Goal: Task Accomplishment & Management: Complete application form

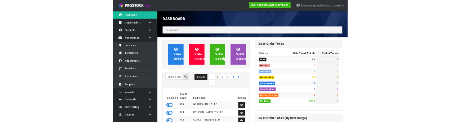
scroll to position [612, 182]
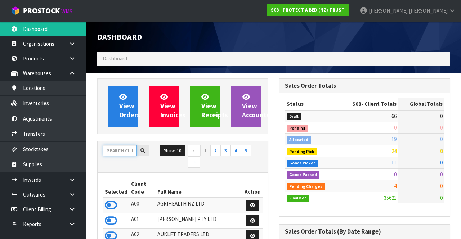
click at [121, 151] on input "text" at bounding box center [120, 150] width 34 height 11
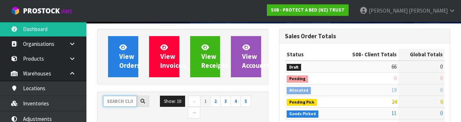
scroll to position [85, 0]
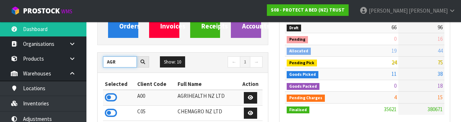
type input "AGR"
click at [111, 95] on icon at bounding box center [111, 97] width 12 height 11
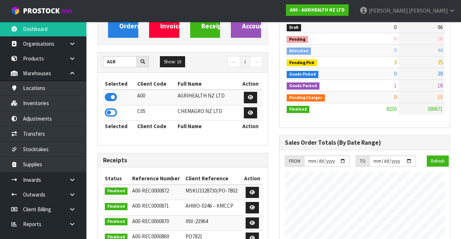
scroll to position [589, 182]
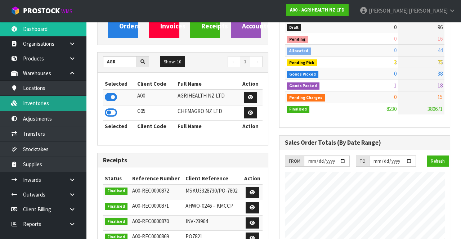
click at [63, 107] on link "Inventories" at bounding box center [43, 103] width 86 height 15
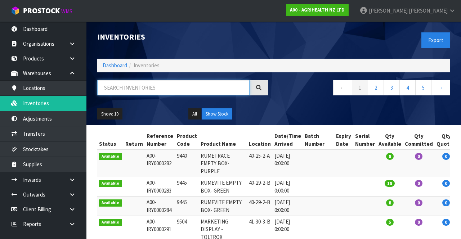
click at [146, 89] on input "text" at bounding box center [173, 87] width 152 height 15
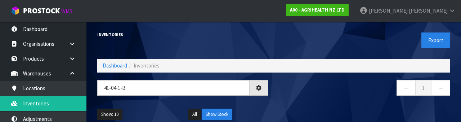
click at [323, 102] on div "← 1 →" at bounding box center [365, 91] width 182 height 23
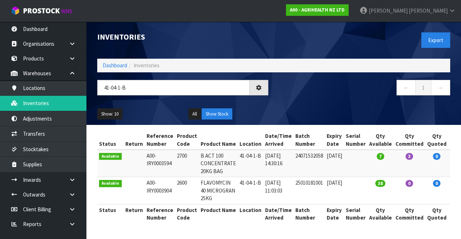
type input "41-04-1-B"
copy td "2700"
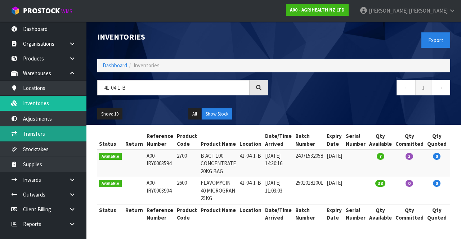
click at [62, 135] on link "Transfers" at bounding box center [43, 133] width 86 height 15
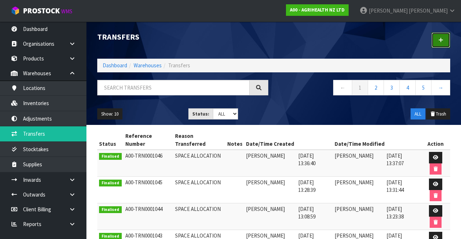
click at [440, 46] on link at bounding box center [440, 39] width 19 height 15
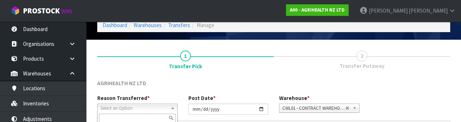
scroll to position [86, 0]
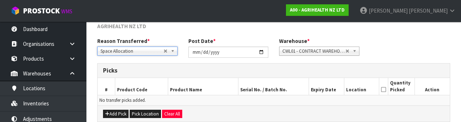
click at [420, 42] on div "Reason Transferred * Space Allocation Damage Expired Stock Repair QA Space Allo…" at bounding box center [274, 50] width 364 height 26
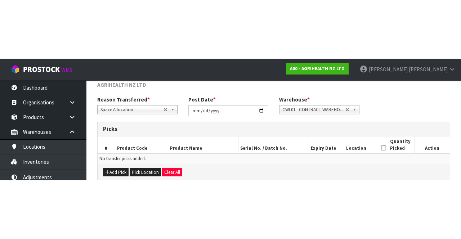
scroll to position [39, 0]
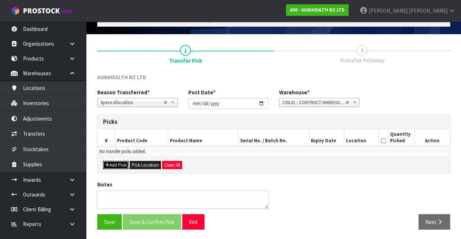
click at [113, 165] on button "Add Pick" at bounding box center [116, 165] width 26 height 9
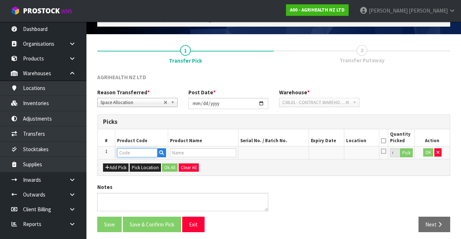
click at [138, 152] on input "text" at bounding box center [137, 152] width 40 height 9
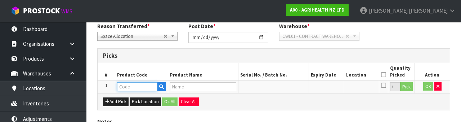
scroll to position [126, 0]
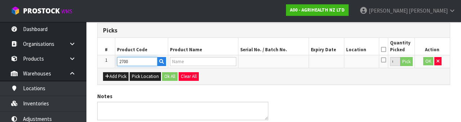
type input "2700"
click at [378, 104] on div "Notes" at bounding box center [274, 108] width 364 height 33
type input "B ACT 100 CONCENTRATE 20KG BAG"
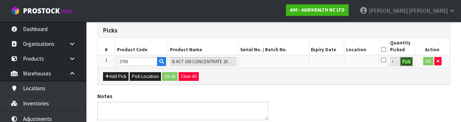
click at [407, 62] on button "Pick" at bounding box center [406, 61] width 13 height 9
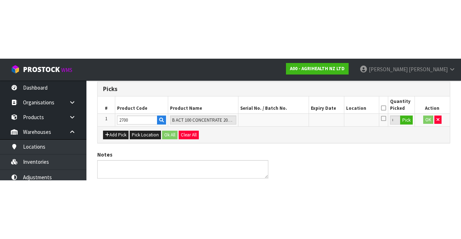
scroll to position [41, 0]
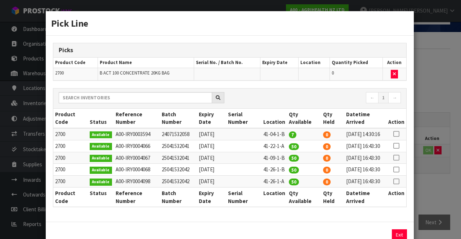
click at [397, 134] on icon at bounding box center [396, 134] width 6 height 0
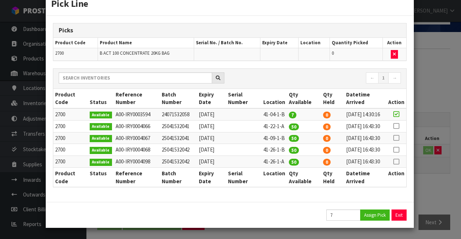
scroll to position [55, 0]
click at [375, 215] on button "Assign Pick" at bounding box center [375, 215] width 30 height 11
type input "7"
click at [437, 199] on div "Pick Line Picks Product Code Product Name Serial No. / Batch No. Expiry Date Lo…" at bounding box center [230, 119] width 461 height 239
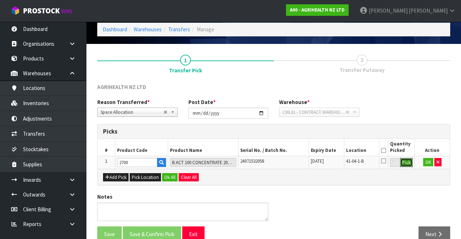
scroll to position [24, 0]
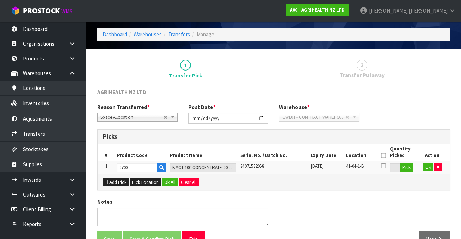
click at [384, 156] on icon at bounding box center [383, 156] width 5 height 0
click at [428, 165] on button "OK" at bounding box center [428, 167] width 10 height 9
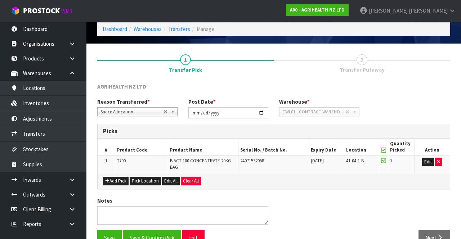
scroll to position [45, 0]
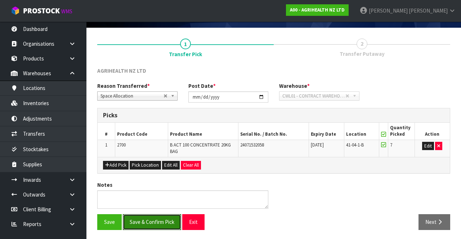
click at [148, 218] on button "Save & Confirm Pick" at bounding box center [152, 221] width 58 height 15
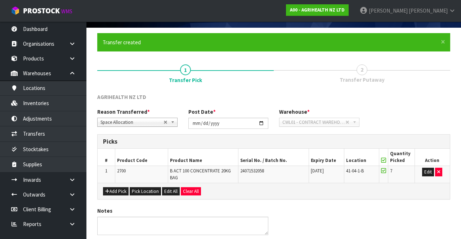
scroll to position [0, 0]
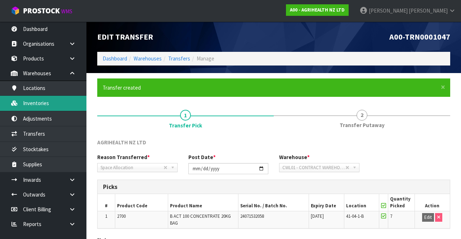
click at [56, 106] on link "Inventories" at bounding box center [43, 103] width 86 height 15
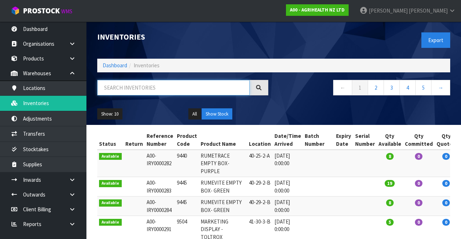
click at [174, 89] on input "text" at bounding box center [173, 87] width 152 height 15
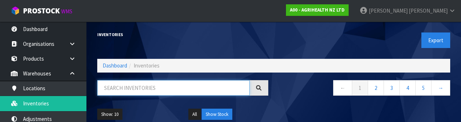
paste input "2700"
type input "2700"
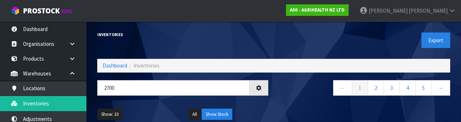
click at [303, 98] on div "← 1 2 3 4 5 →" at bounding box center [365, 91] width 182 height 23
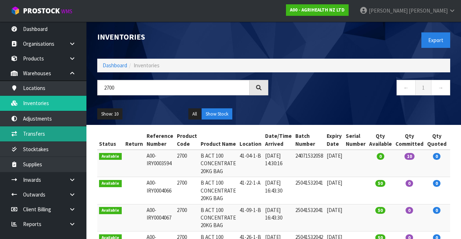
click at [55, 130] on link "Transfers" at bounding box center [43, 133] width 86 height 15
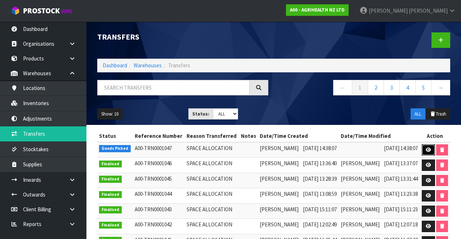
click at [431, 152] on icon at bounding box center [428, 150] width 5 height 5
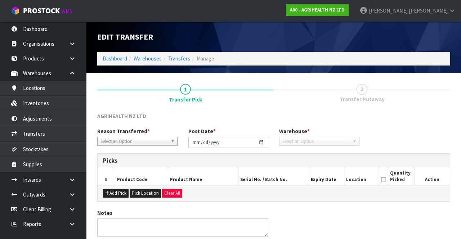
type input "[DATE]"
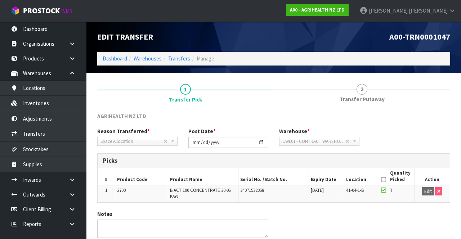
click at [362, 94] on link "2 Transfer Putaway" at bounding box center [362, 93] width 176 height 28
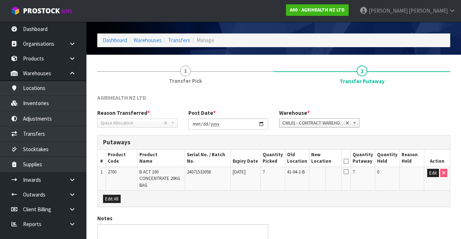
scroll to position [52, 0]
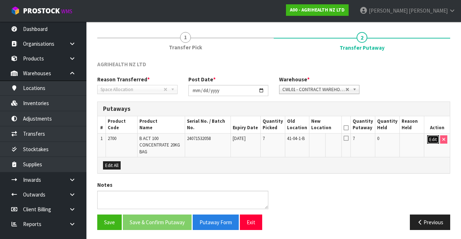
click at [429, 136] on button "Edit" at bounding box center [433, 139] width 12 height 9
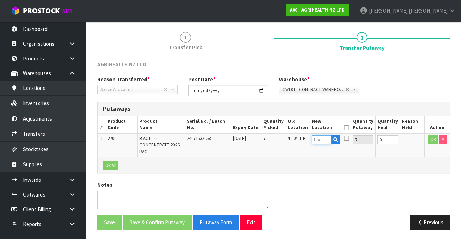
click at [323, 140] on input "text" at bounding box center [321, 139] width 19 height 9
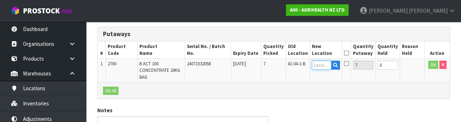
scroll to position [126, 0]
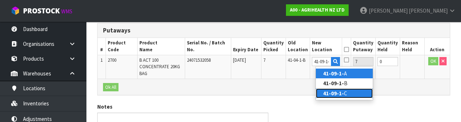
click at [342, 89] on link "41-09-1- C" at bounding box center [344, 93] width 57 height 10
type input "41-09-1-C"
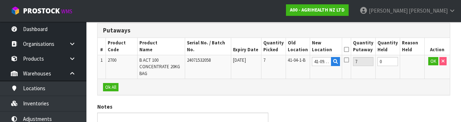
click at [349, 49] on icon at bounding box center [346, 49] width 5 height 0
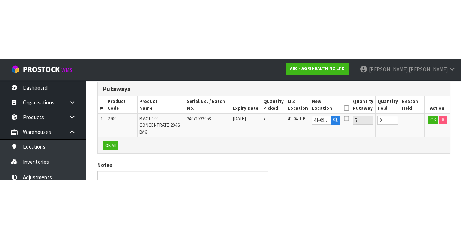
scroll to position [52, 0]
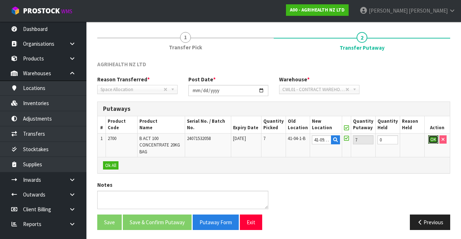
click at [429, 142] on button "OK" at bounding box center [433, 139] width 10 height 9
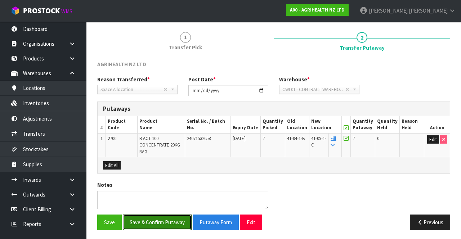
click at [158, 220] on button "Save & Confirm Putaway" at bounding box center [157, 222] width 69 height 15
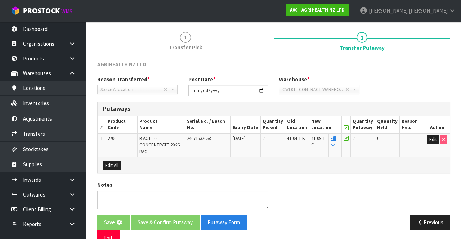
scroll to position [0, 0]
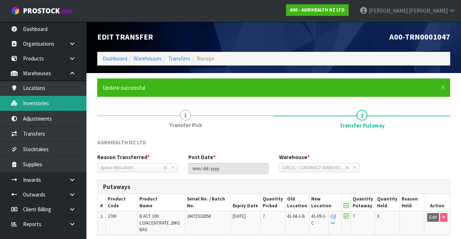
click at [63, 104] on link "Inventories" at bounding box center [43, 103] width 86 height 15
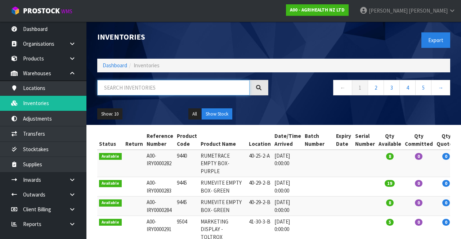
click at [176, 86] on input "text" at bounding box center [173, 87] width 152 height 15
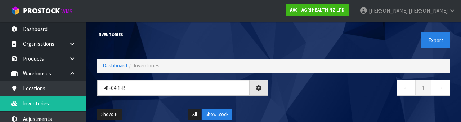
click at [342, 89] on nav "← 1 →" at bounding box center [364, 89] width 171 height 18
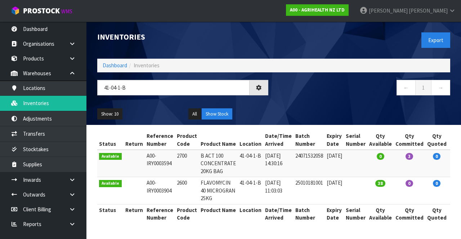
type input "41-04-1-B"
copy td "2600"
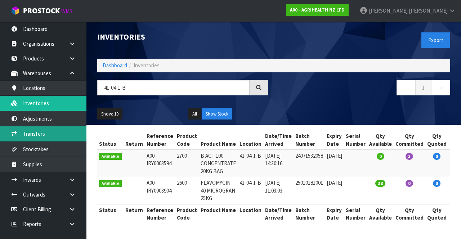
click at [63, 135] on link "Transfers" at bounding box center [43, 133] width 86 height 15
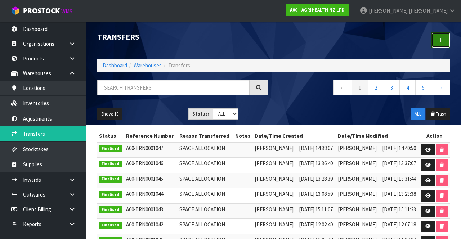
click at [445, 44] on link at bounding box center [440, 39] width 19 height 15
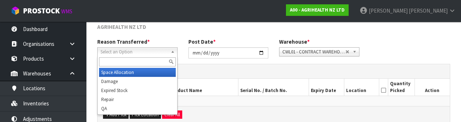
scroll to position [86, 0]
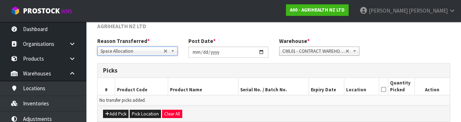
click at [411, 45] on div "Reason Transferred * Space Allocation Damage Expired Stock Repair QA Space Allo…" at bounding box center [274, 50] width 364 height 26
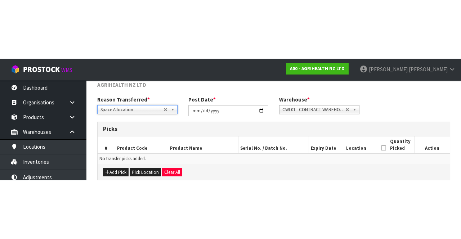
scroll to position [39, 0]
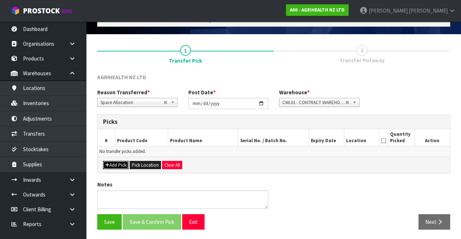
click at [120, 165] on button "Add Pick" at bounding box center [116, 165] width 26 height 9
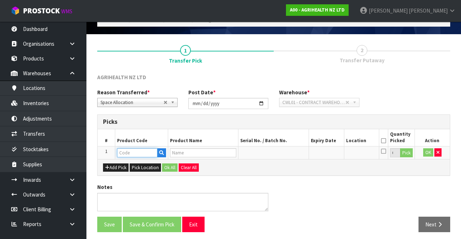
click at [143, 153] on input "text" at bounding box center [137, 152] width 40 height 9
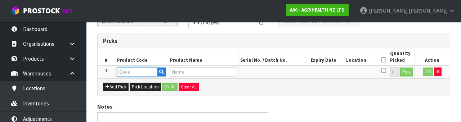
scroll to position [126, 0]
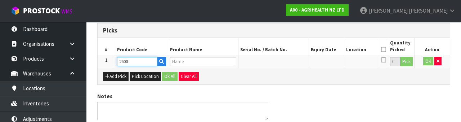
type input "2600"
click at [341, 100] on div "Notes" at bounding box center [274, 108] width 364 height 33
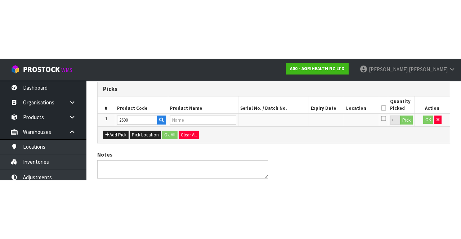
scroll to position [41, 0]
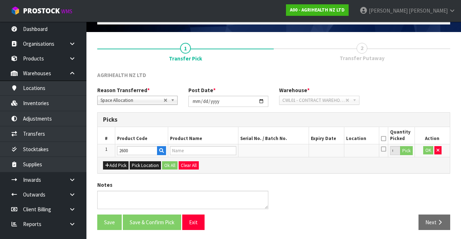
type input "FLAVOMYCIN 40 MICROGRAN 25KG"
click at [409, 149] on button "Pick" at bounding box center [406, 150] width 13 height 9
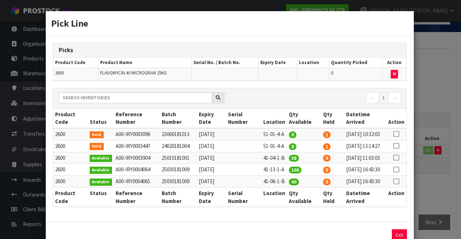
click at [399, 158] on icon at bounding box center [396, 158] width 6 height 0
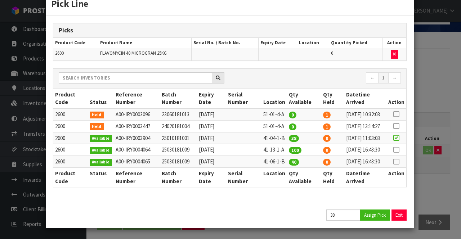
scroll to position [55, 0]
click at [376, 212] on button "Assign Pick" at bounding box center [375, 215] width 30 height 11
type input "38"
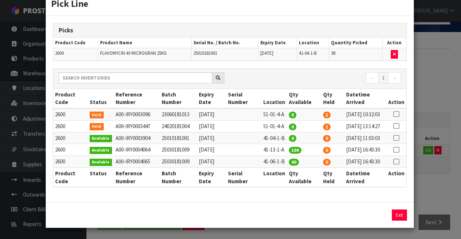
click at [441, 202] on div "Pick Line Picks Product Code Product Name Serial No. / Batch No. Expiry Date Lo…" at bounding box center [230, 119] width 461 height 239
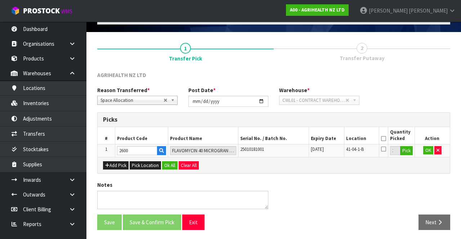
click at [382, 139] on icon at bounding box center [383, 139] width 5 height 0
click at [427, 151] on button "OK" at bounding box center [428, 150] width 10 height 9
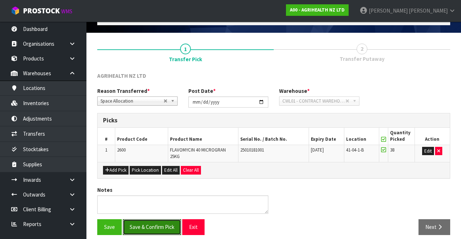
click at [152, 219] on button "Save & Confirm Pick" at bounding box center [152, 226] width 58 height 15
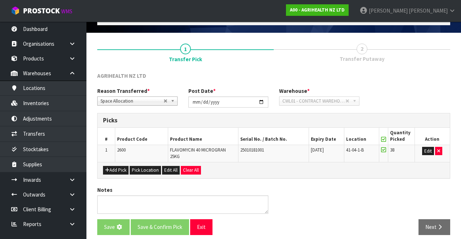
scroll to position [0, 0]
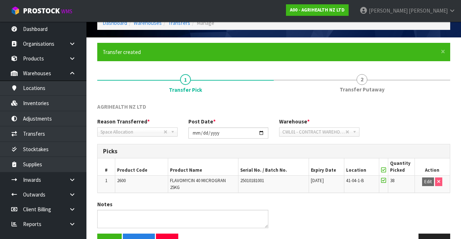
scroll to position [51, 0]
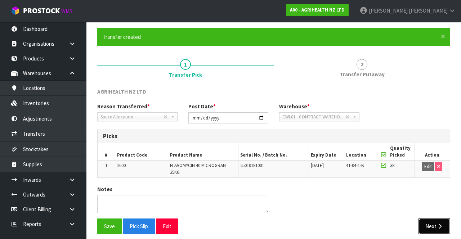
click at [433, 221] on button "Next" at bounding box center [435, 226] width 32 height 15
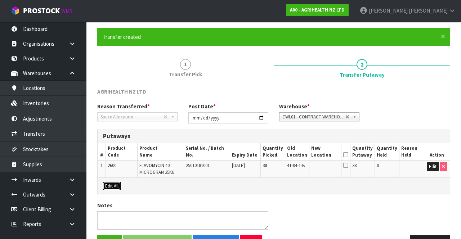
click at [112, 188] on button "Edit All" at bounding box center [112, 186] width 18 height 9
click at [323, 165] on input "text" at bounding box center [322, 166] width 20 height 9
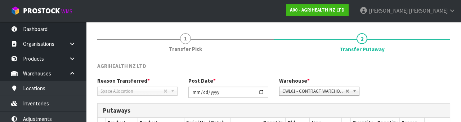
scroll to position [152, 0]
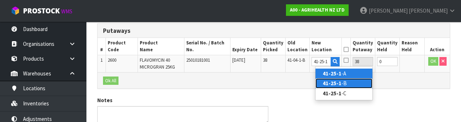
click at [347, 86] on link "41-25-1 -B" at bounding box center [344, 83] width 57 height 10
type input "41-25-1-B"
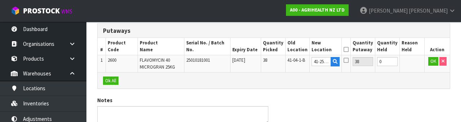
click at [349, 49] on icon at bounding box center [346, 49] width 5 height 0
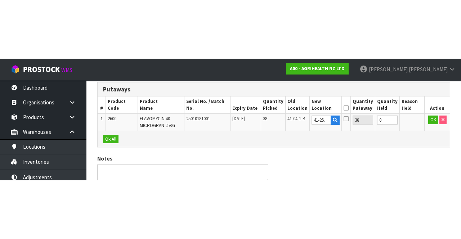
scroll to position [71, 0]
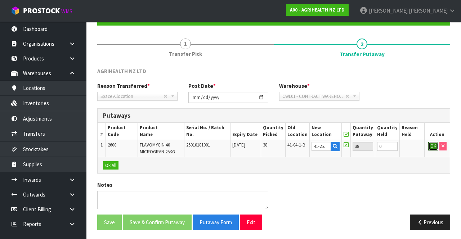
click at [429, 146] on button "OK" at bounding box center [433, 146] width 10 height 9
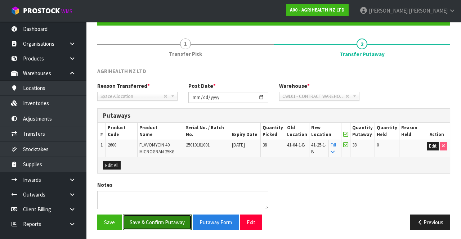
click at [167, 219] on button "Save & Confirm Putaway" at bounding box center [157, 222] width 69 height 15
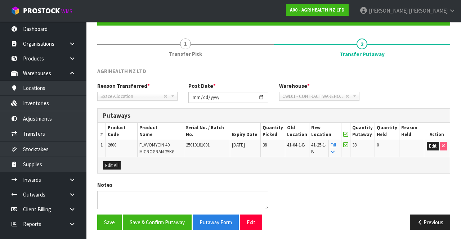
scroll to position [0, 0]
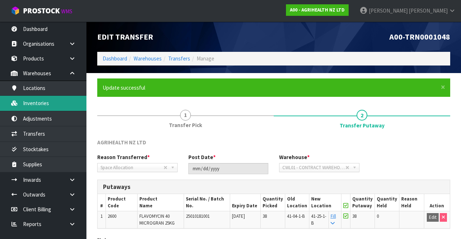
click at [58, 99] on link "Inventories" at bounding box center [43, 103] width 86 height 15
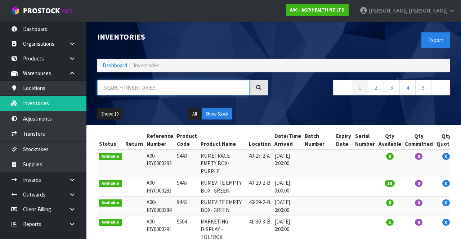
click at [174, 90] on input "text" at bounding box center [173, 87] width 152 height 15
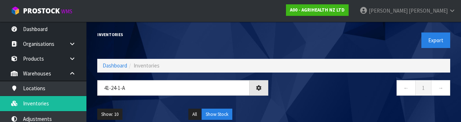
click at [314, 89] on nav "← 1 →" at bounding box center [364, 89] width 171 height 18
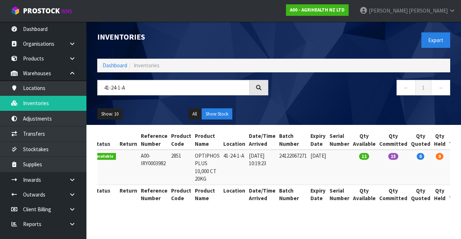
scroll to position [0, 36]
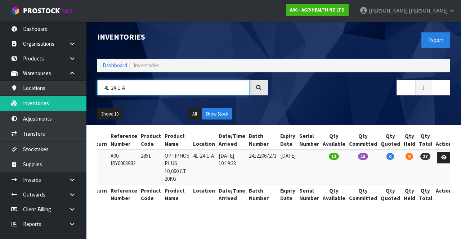
click at [142, 88] on input "41-24-1-A" at bounding box center [173, 87] width 152 height 15
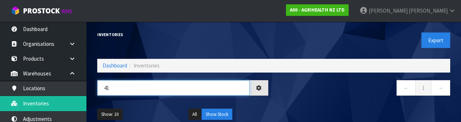
type input "4"
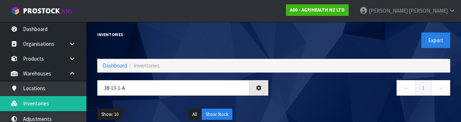
click at [339, 96] on nav "← 1 →" at bounding box center [364, 89] width 171 height 18
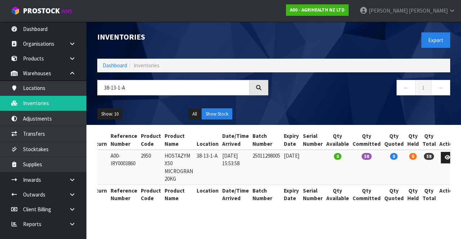
copy td "2950"
click at [151, 87] on input "38-13-1-A" at bounding box center [173, 87] width 152 height 15
click at [153, 88] on input "38-13-1-A" at bounding box center [173, 87] width 152 height 15
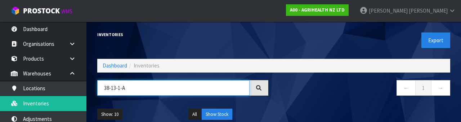
click at [119, 89] on input "38-13-1-A" at bounding box center [173, 87] width 152 height 15
type input "2950"
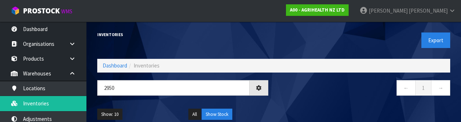
click at [312, 100] on div "← 1 →" at bounding box center [365, 91] width 182 height 23
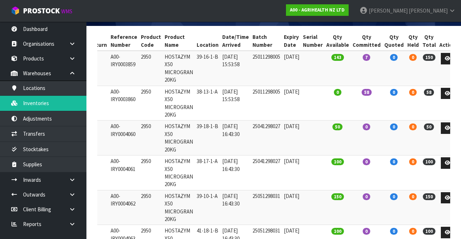
scroll to position [99, 0]
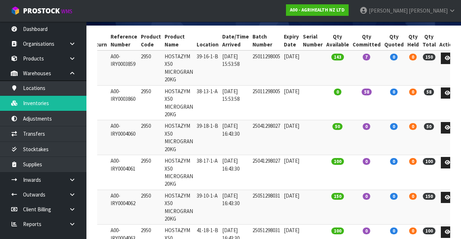
click at [204, 124] on td "39-18-1-B" at bounding box center [208, 137] width 26 height 35
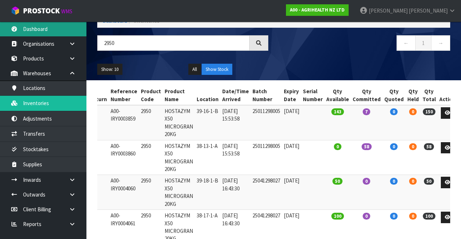
click at [59, 31] on link "Dashboard" at bounding box center [43, 29] width 86 height 15
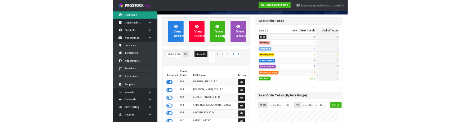
scroll to position [589, 182]
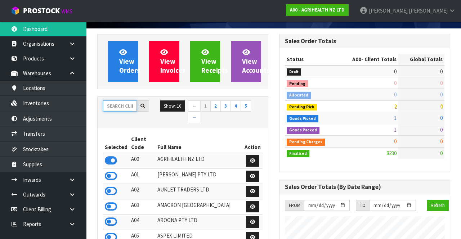
click at [118, 102] on input "text" at bounding box center [120, 105] width 34 height 11
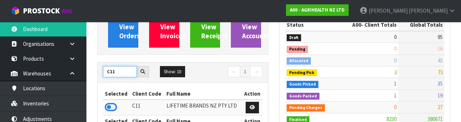
type input "C11"
click at [111, 106] on icon at bounding box center [111, 107] width 12 height 11
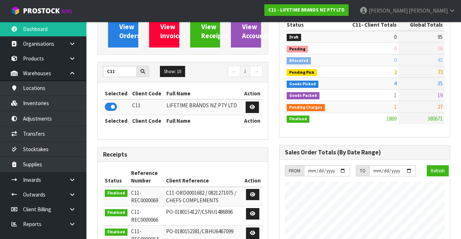
scroll to position [643, 182]
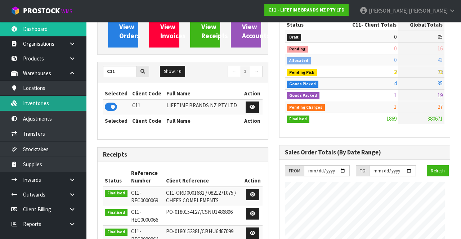
click at [66, 103] on link "Inventories" at bounding box center [43, 103] width 86 height 15
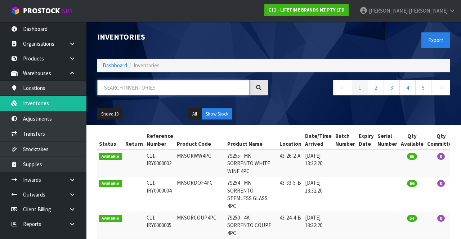
click at [160, 89] on input "text" at bounding box center [173, 87] width 152 height 15
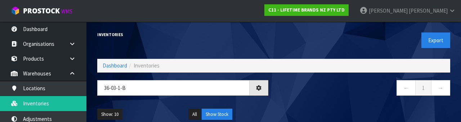
click at [325, 98] on div "← 1 →" at bounding box center [365, 91] width 182 height 23
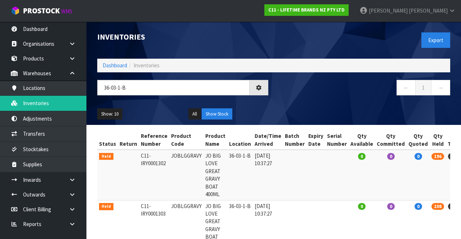
type input "36-03-1-B"
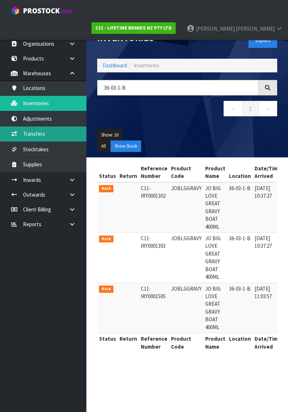
click at [61, 130] on link "Transfers" at bounding box center [43, 133] width 86 height 15
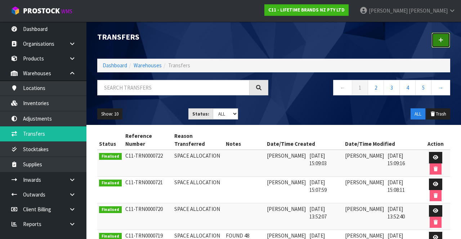
click at [438, 41] on link at bounding box center [440, 39] width 19 height 15
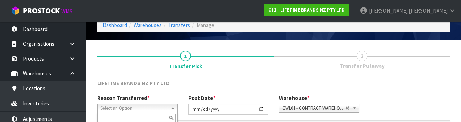
scroll to position [86, 0]
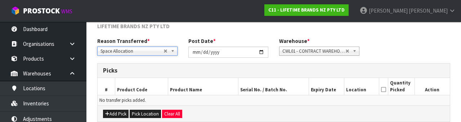
click at [408, 42] on div "Reason Transferred * Space Allocation Damage Expired Stock Repair QA Space Allo…" at bounding box center [274, 50] width 364 height 26
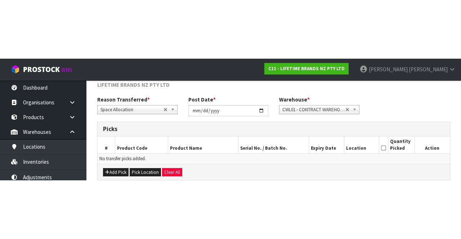
scroll to position [39, 0]
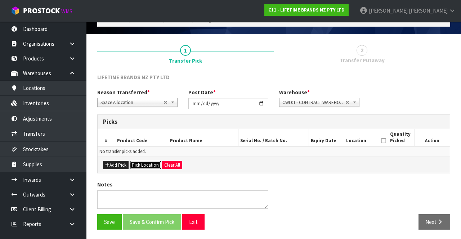
click at [147, 162] on button "Pick Location" at bounding box center [145, 165] width 31 height 9
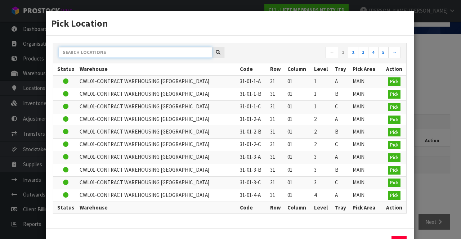
paste input "2950"
type input "2950"
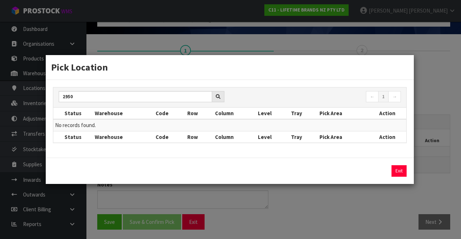
click at [431, 197] on div "Pick Location 2950 ← 1 → Status Warehouse Code Row Column Level Tray Pick Area …" at bounding box center [230, 119] width 461 height 239
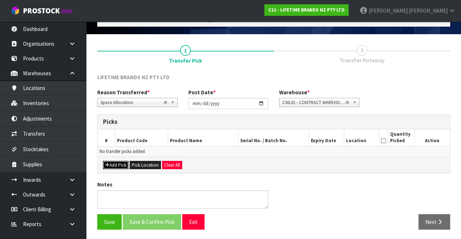
click at [118, 162] on button "Add Pick" at bounding box center [116, 165] width 26 height 9
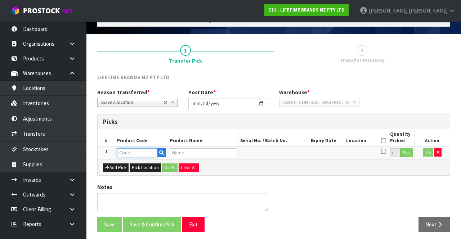
click at [139, 151] on input "text" at bounding box center [137, 152] width 40 height 9
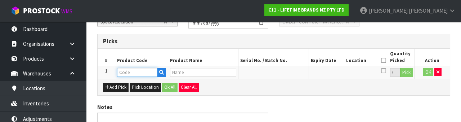
scroll to position [126, 0]
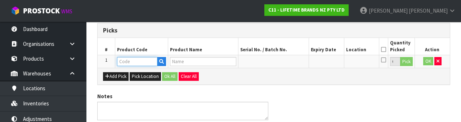
paste input "2950"
type input "2950"
click at [395, 99] on div "Notes" at bounding box center [274, 108] width 364 height 33
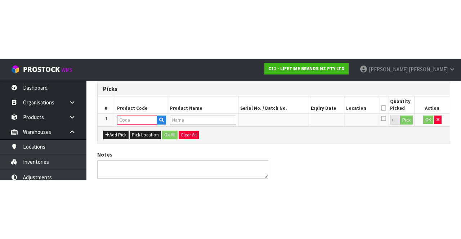
scroll to position [41, 0]
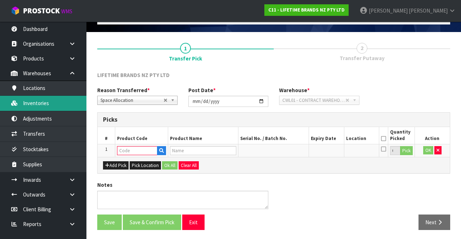
click at [57, 100] on link "Inventories" at bounding box center [43, 103] width 86 height 15
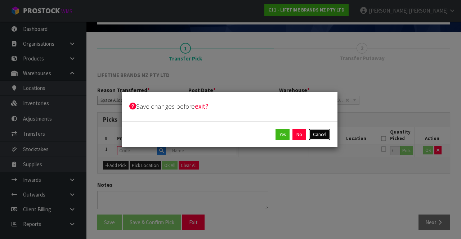
click at [323, 136] on button "Cancel" at bounding box center [319, 135] width 21 height 12
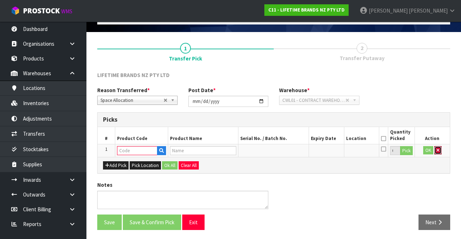
click at [437, 148] on icon "button" at bounding box center [438, 150] width 3 height 5
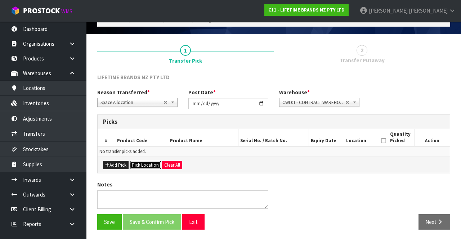
click at [148, 162] on button "Pick Location" at bounding box center [145, 165] width 31 height 9
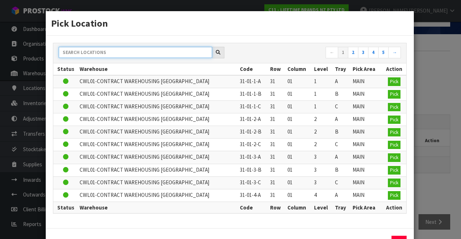
click at [126, 53] on input "text" at bounding box center [135, 52] width 153 height 11
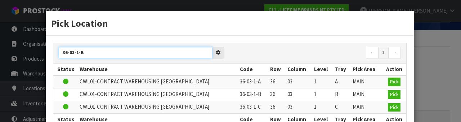
type input "36-03-1-B"
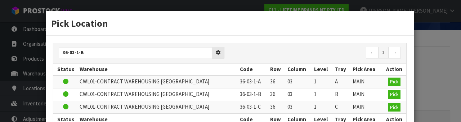
click at [278, 33] on div "Pick Location" at bounding box center [230, 23] width 368 height 24
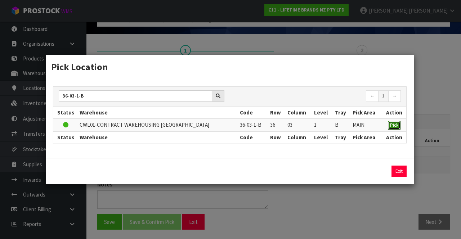
click at [395, 126] on span "Pick" at bounding box center [394, 125] width 8 height 6
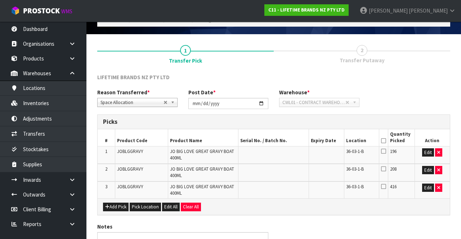
click at [384, 141] on icon at bounding box center [383, 141] width 5 height 0
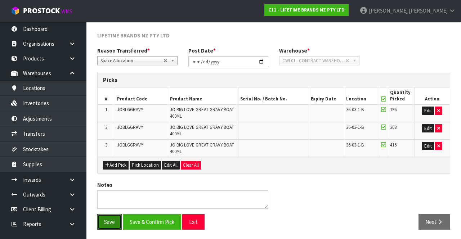
click at [111, 217] on button "Save" at bounding box center [109, 221] width 24 height 15
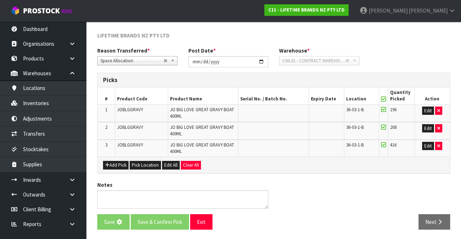
scroll to position [0, 0]
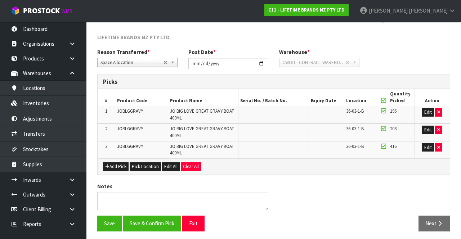
scroll to position [107, 0]
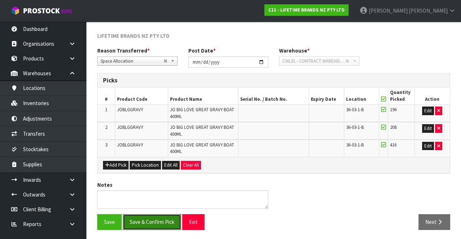
click at [157, 216] on button "Save & Confirm Pick" at bounding box center [152, 221] width 58 height 15
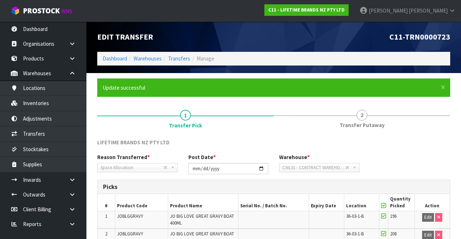
scroll to position [91, 0]
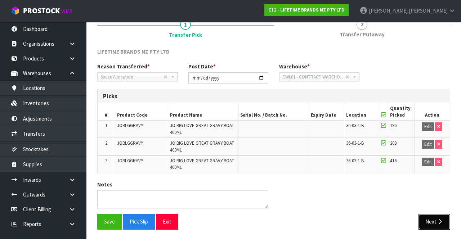
click at [434, 218] on button "Next" at bounding box center [435, 221] width 32 height 15
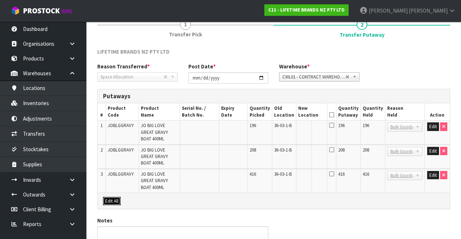
click at [110, 197] on button "Edit All" at bounding box center [112, 201] width 18 height 9
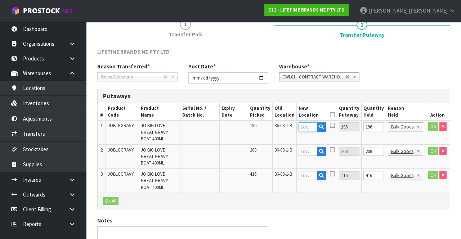
click at [311, 125] on input "text" at bounding box center [308, 126] width 18 height 9
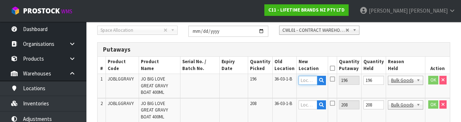
scroll to position [152, 0]
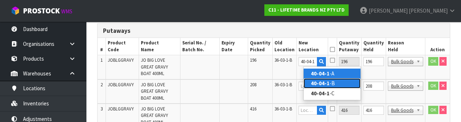
click at [336, 85] on link "40-04-1 -B" at bounding box center [332, 83] width 57 height 10
type input "40-04-1-B"
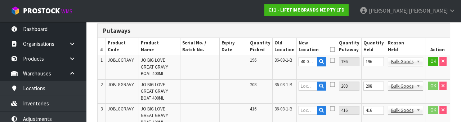
click at [335, 61] on icon at bounding box center [332, 60] width 5 height 6
click at [0, 0] on input "checkbox" at bounding box center [0, 0] width 0 height 0
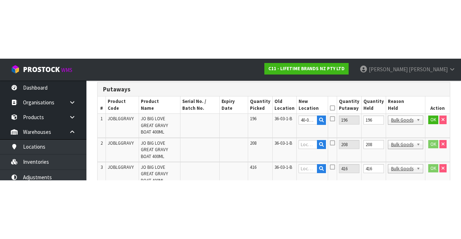
scroll to position [107, 0]
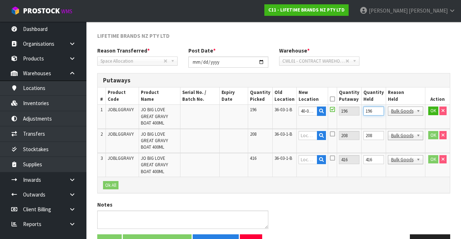
click at [379, 112] on input "196" at bounding box center [373, 111] width 21 height 9
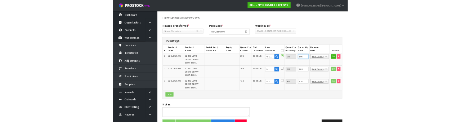
scroll to position [102, 0]
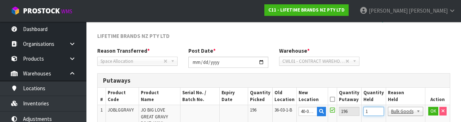
type input "0"
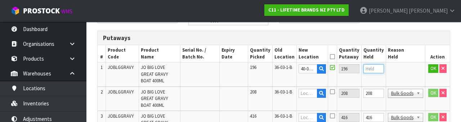
scroll to position [145, 0]
click at [376, 89] on input "208" at bounding box center [373, 93] width 21 height 9
type input "0"
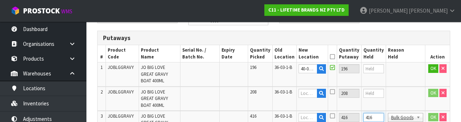
click at [380, 113] on input "416" at bounding box center [373, 117] width 21 height 9
type input "0"
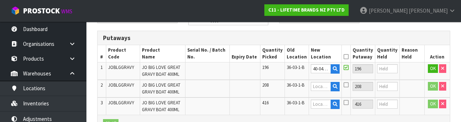
click at [349, 57] on icon at bounding box center [346, 57] width 5 height 0
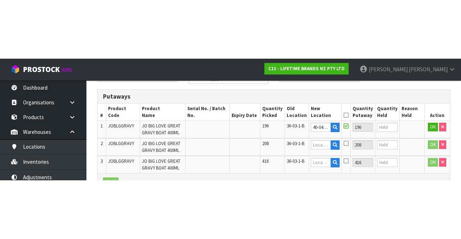
scroll to position [107, 0]
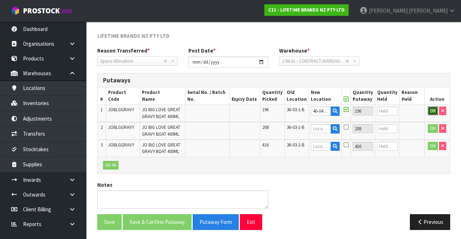
click at [429, 111] on button "OK" at bounding box center [433, 111] width 10 height 9
click at [336, 109] on link "Fill" at bounding box center [332, 113] width 5 height 13
type input "40-04-1-B"
click at [348, 99] on icon at bounding box center [345, 99] width 5 height 0
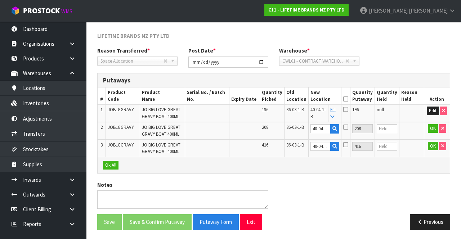
click at [348, 99] on icon at bounding box center [345, 99] width 5 height 0
click at [113, 162] on button "Ok All" at bounding box center [110, 165] width 15 height 9
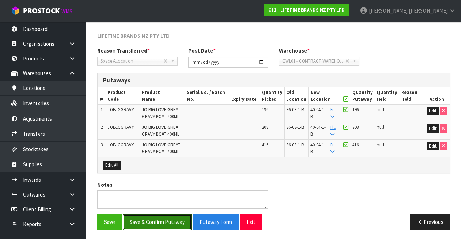
click at [164, 216] on button "Save & Confirm Putaway" at bounding box center [157, 221] width 69 height 15
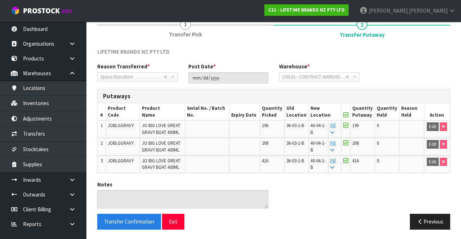
scroll to position [0, 0]
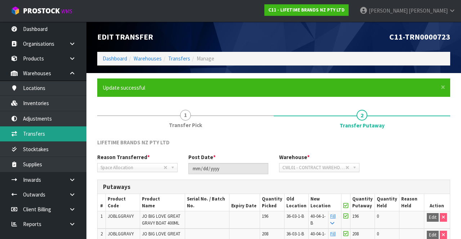
click at [54, 135] on link "Transfers" at bounding box center [43, 133] width 86 height 15
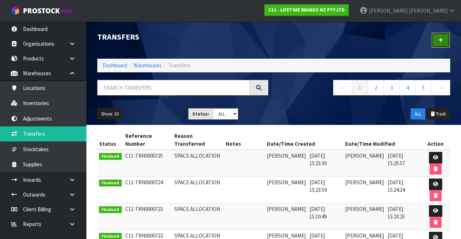
click at [439, 46] on link at bounding box center [440, 39] width 19 height 15
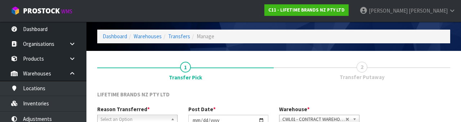
scroll to position [86, 0]
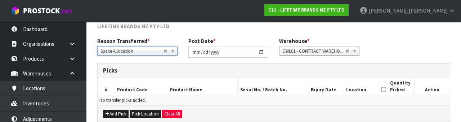
click at [405, 42] on div "Reason Transferred * Space Allocation Damage Expired Stock Repair QA Space Allo…" at bounding box center [274, 50] width 364 height 26
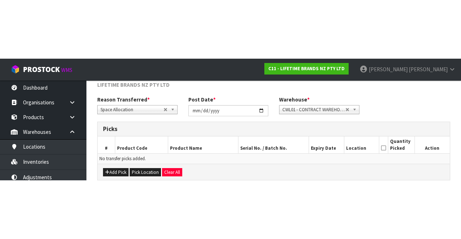
scroll to position [39, 0]
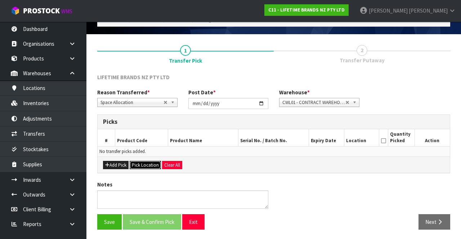
click at [146, 162] on button "Pick Location" at bounding box center [145, 165] width 31 height 9
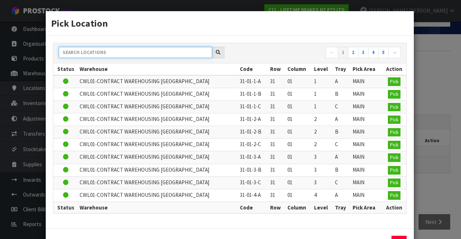
click at [139, 52] on input "text" at bounding box center [135, 52] width 153 height 11
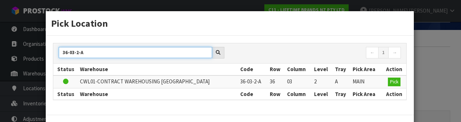
type input "36-03-2-A"
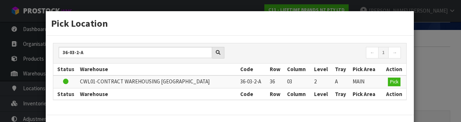
click at [332, 51] on nav "← 1 →" at bounding box center [318, 53] width 166 height 13
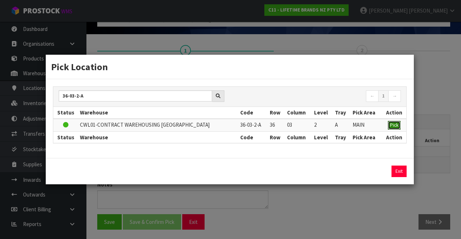
click at [394, 123] on span "Pick" at bounding box center [394, 125] width 8 height 6
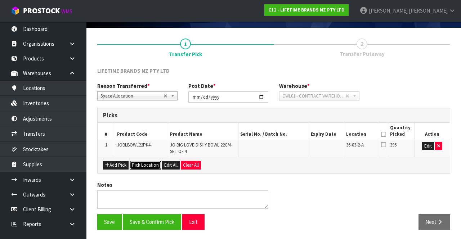
scroll to position [0, 0]
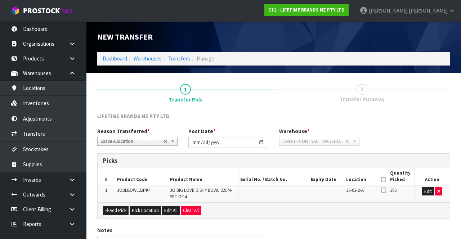
click at [385, 180] on icon at bounding box center [383, 180] width 5 height 0
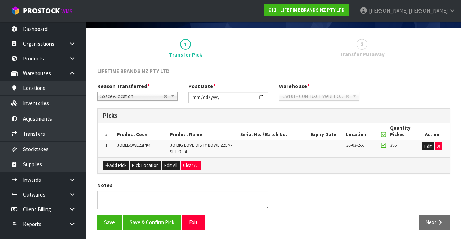
scroll to position [45, 0]
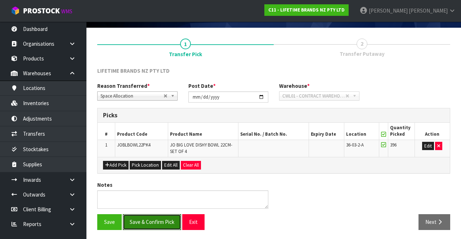
click at [158, 217] on button "Save & Confirm Pick" at bounding box center [152, 221] width 58 height 15
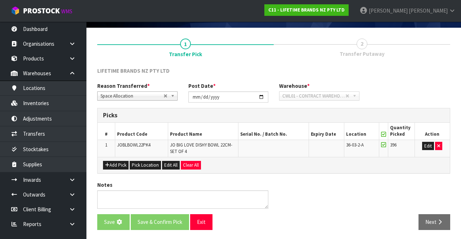
scroll to position [0, 0]
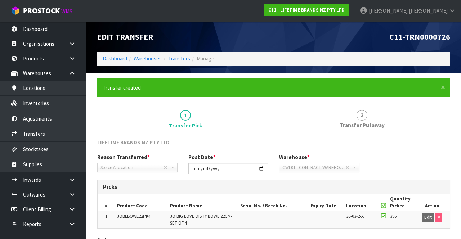
click at [357, 129] on span "Transfer Putaway" at bounding box center [362, 125] width 45 height 8
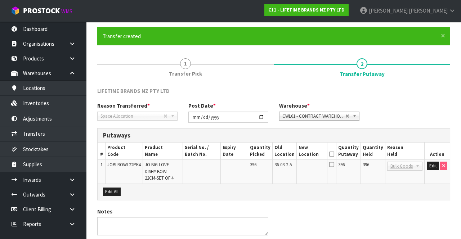
scroll to position [50, 0]
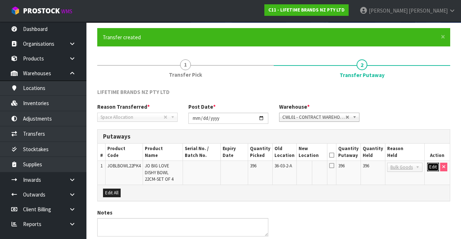
click at [433, 167] on button "Edit" at bounding box center [433, 167] width 12 height 9
click at [314, 166] on input "text" at bounding box center [308, 167] width 18 height 9
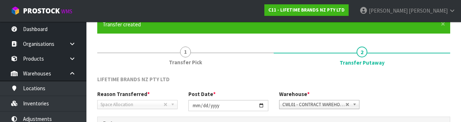
scroll to position [152, 0]
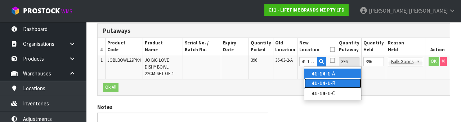
click at [343, 82] on link "41-14-1 -B" at bounding box center [332, 83] width 57 height 10
type input "41-14-1-B"
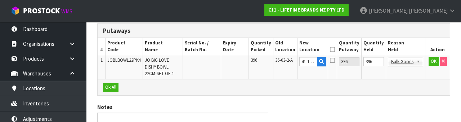
click at [335, 50] on icon at bounding box center [332, 49] width 5 height 0
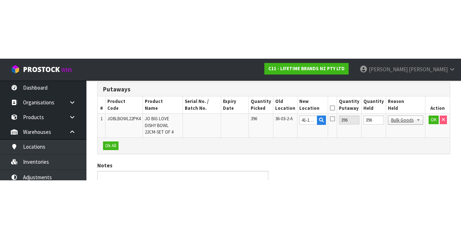
scroll to position [78, 0]
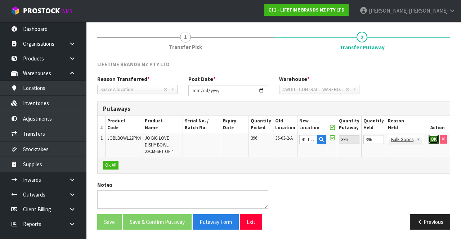
click at [431, 138] on button "OK" at bounding box center [434, 139] width 10 height 9
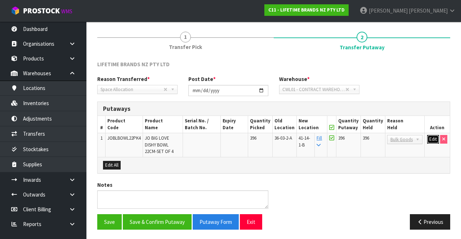
click at [428, 137] on button "Edit" at bounding box center [433, 139] width 12 height 9
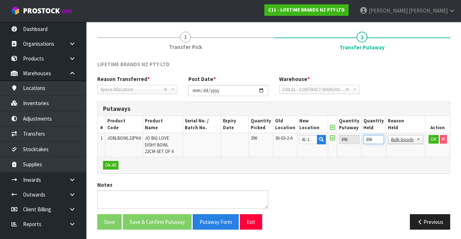
click at [378, 139] on input "396" at bounding box center [373, 139] width 21 height 9
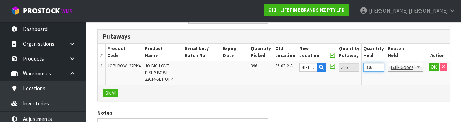
scroll to position [152, 0]
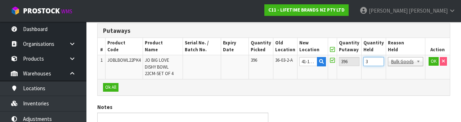
type input "0"
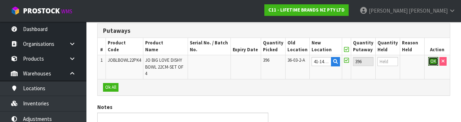
click at [428, 59] on button "OK" at bounding box center [433, 61] width 10 height 9
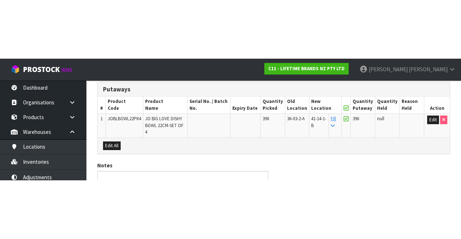
scroll to position [71, 0]
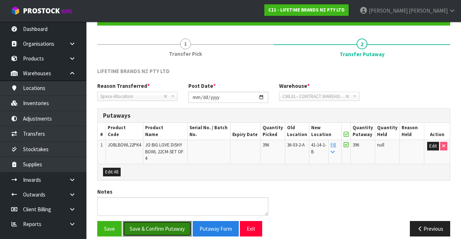
click at [157, 221] on button "Save & Confirm Putaway" at bounding box center [157, 228] width 69 height 15
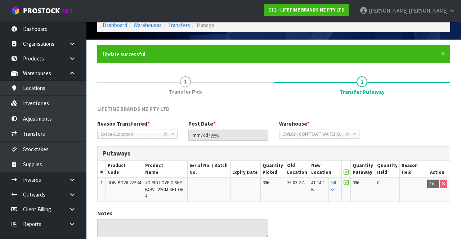
scroll to position [56, 0]
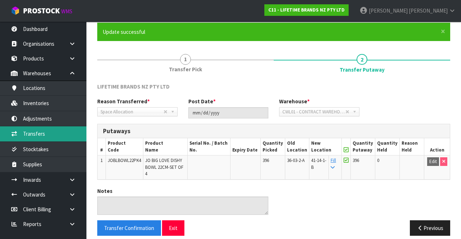
click at [54, 135] on link "Transfers" at bounding box center [43, 133] width 86 height 15
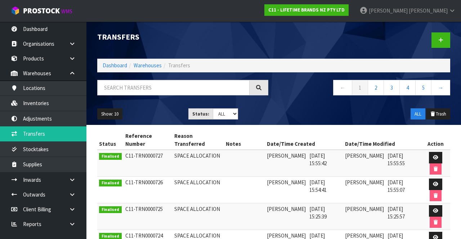
click at [448, 11] on link "[PERSON_NAME]" at bounding box center [407, 11] width 107 height 22
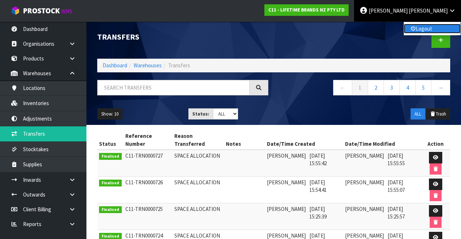
click at [439, 28] on link "Logout" at bounding box center [432, 29] width 57 height 10
